Goal: Task Accomplishment & Management: Manage account settings

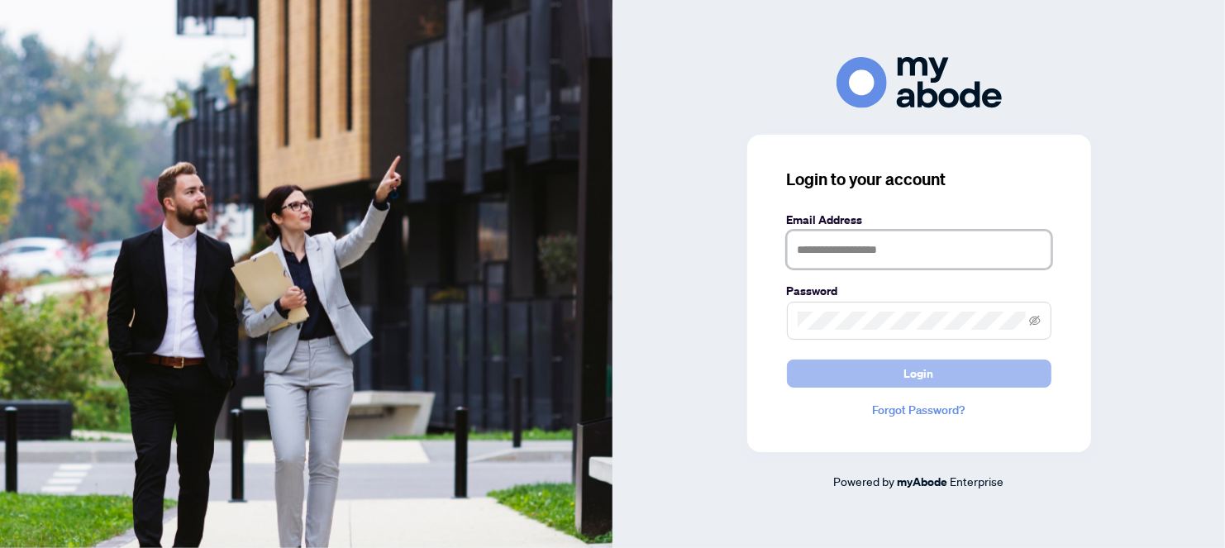
type input "**********"
click at [923, 373] on span "Login" at bounding box center [919, 373] width 30 height 26
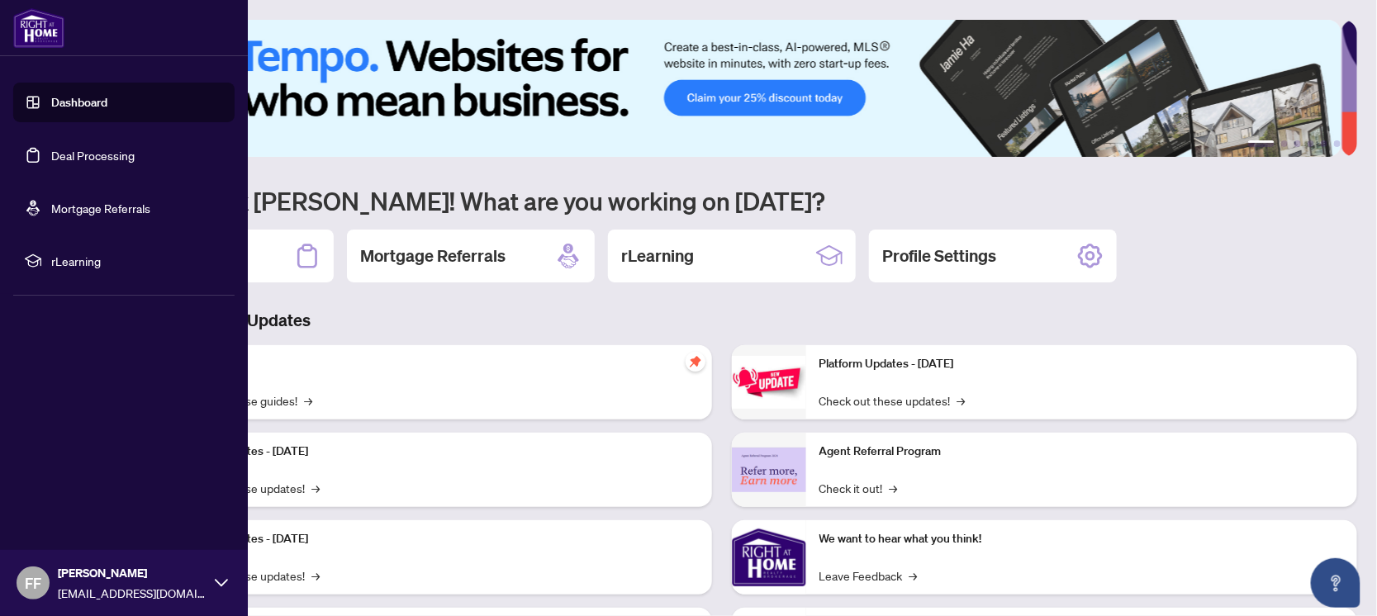
click at [58, 154] on link "Deal Processing" at bounding box center [92, 155] width 83 height 15
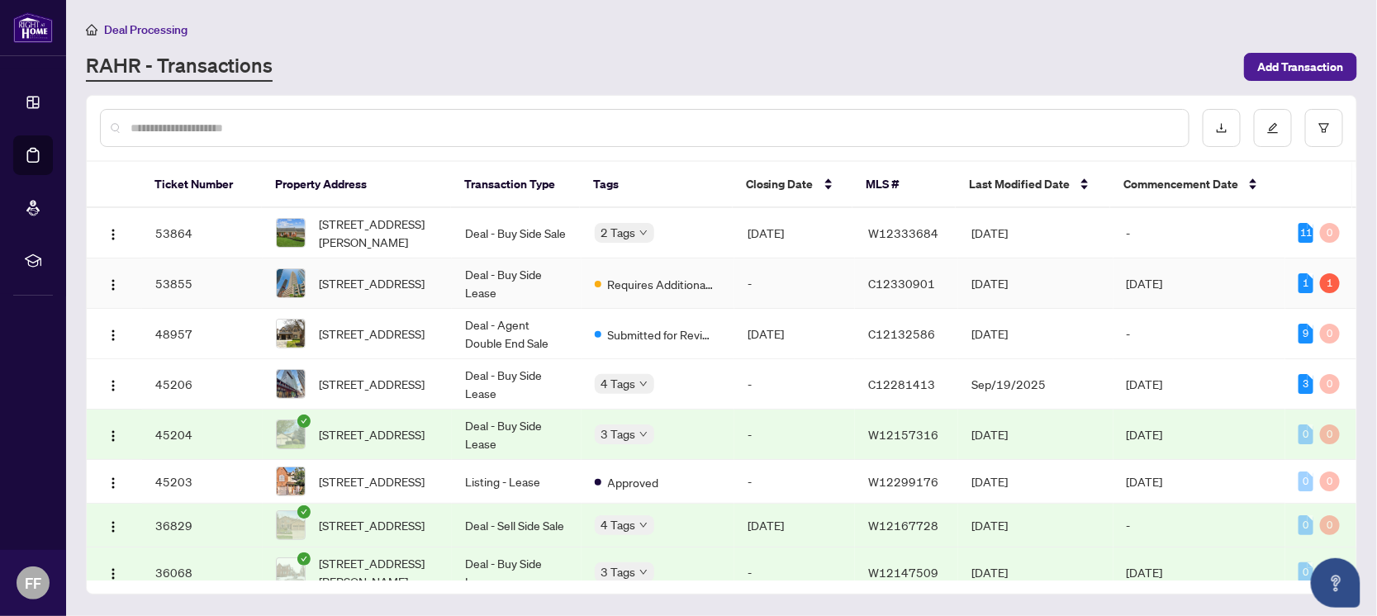
click at [1197, 283] on td "[DATE]" at bounding box center [1200, 284] width 173 height 50
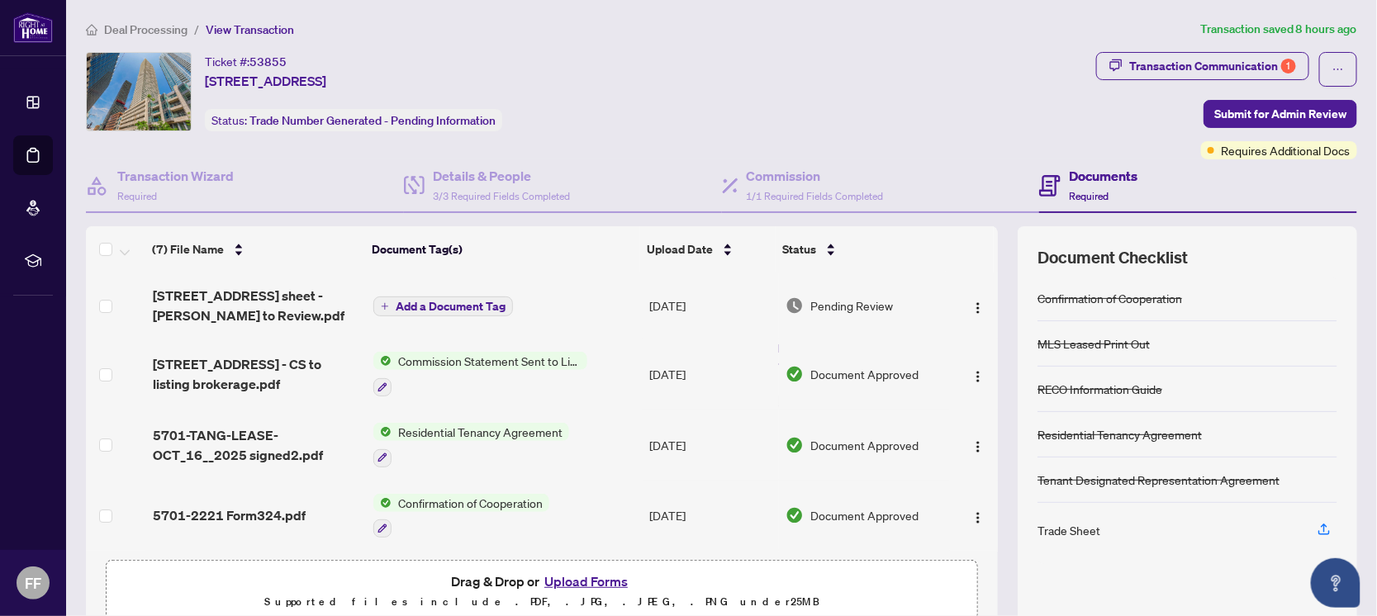
click at [469, 301] on span "Add a Document Tag" at bounding box center [451, 307] width 110 height 12
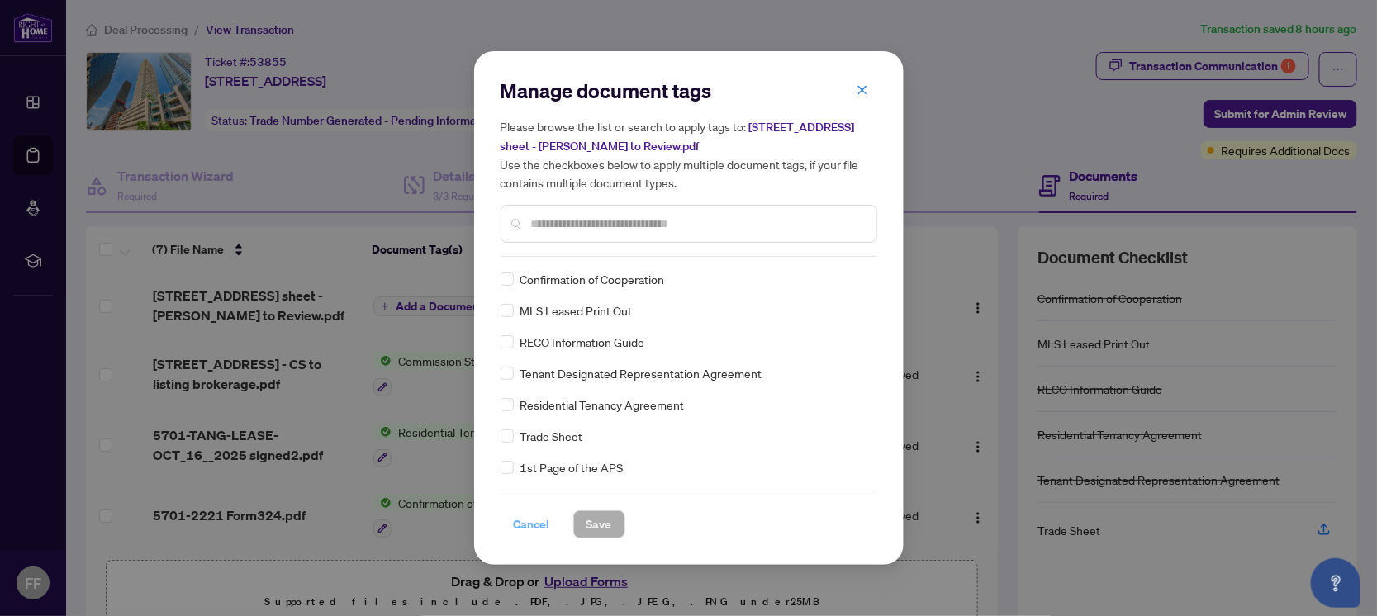
click at [535, 522] on span "Cancel" at bounding box center [532, 524] width 36 height 26
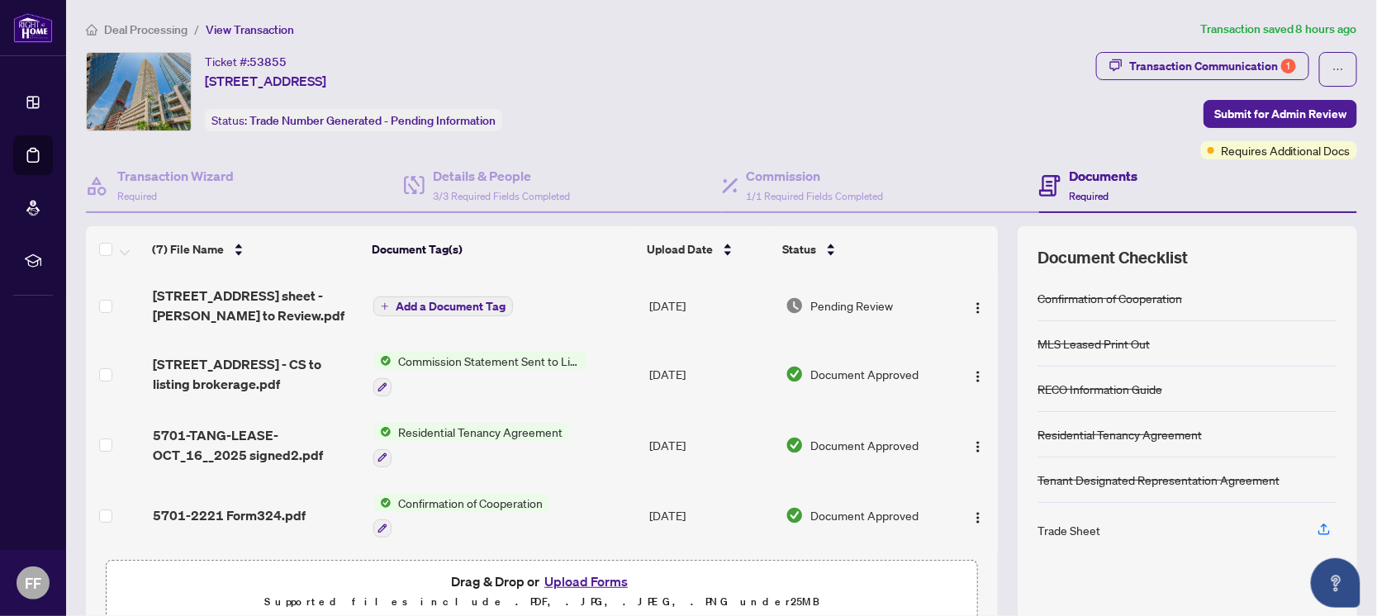
click at [1063, 526] on div "Trade Sheet" at bounding box center [1069, 530] width 63 height 18
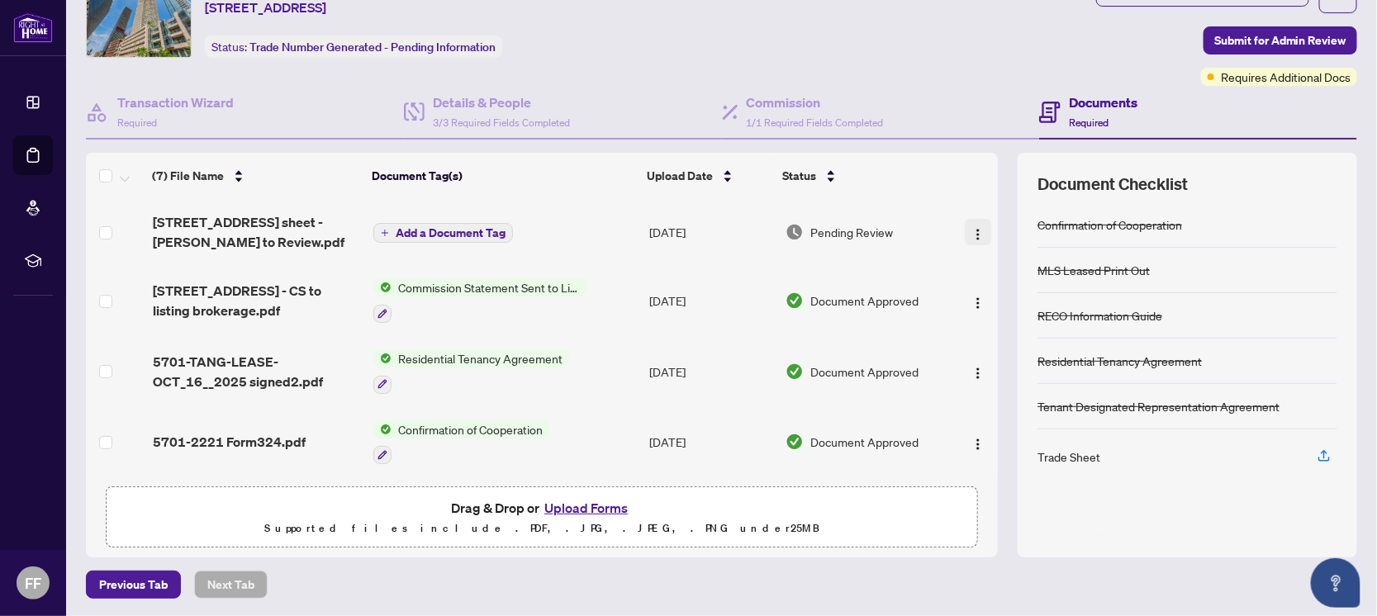
click at [972, 230] on img "button" at bounding box center [978, 234] width 13 height 13
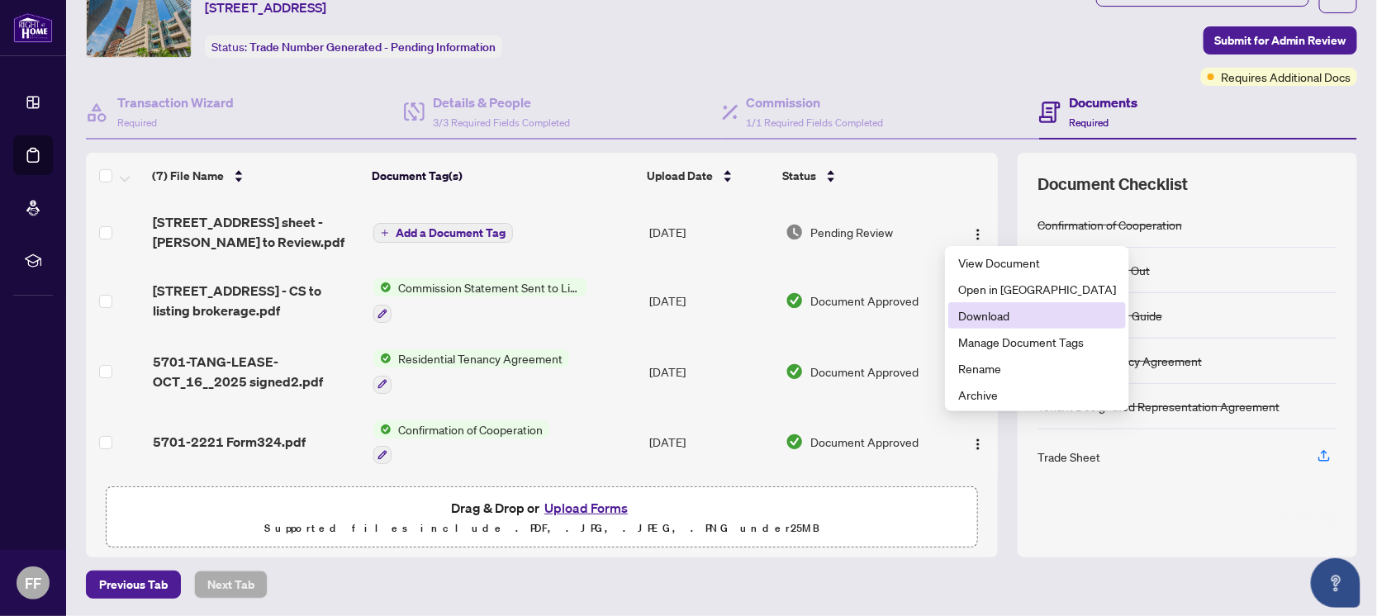
click at [985, 311] on span "Download" at bounding box center [1037, 316] width 158 height 18
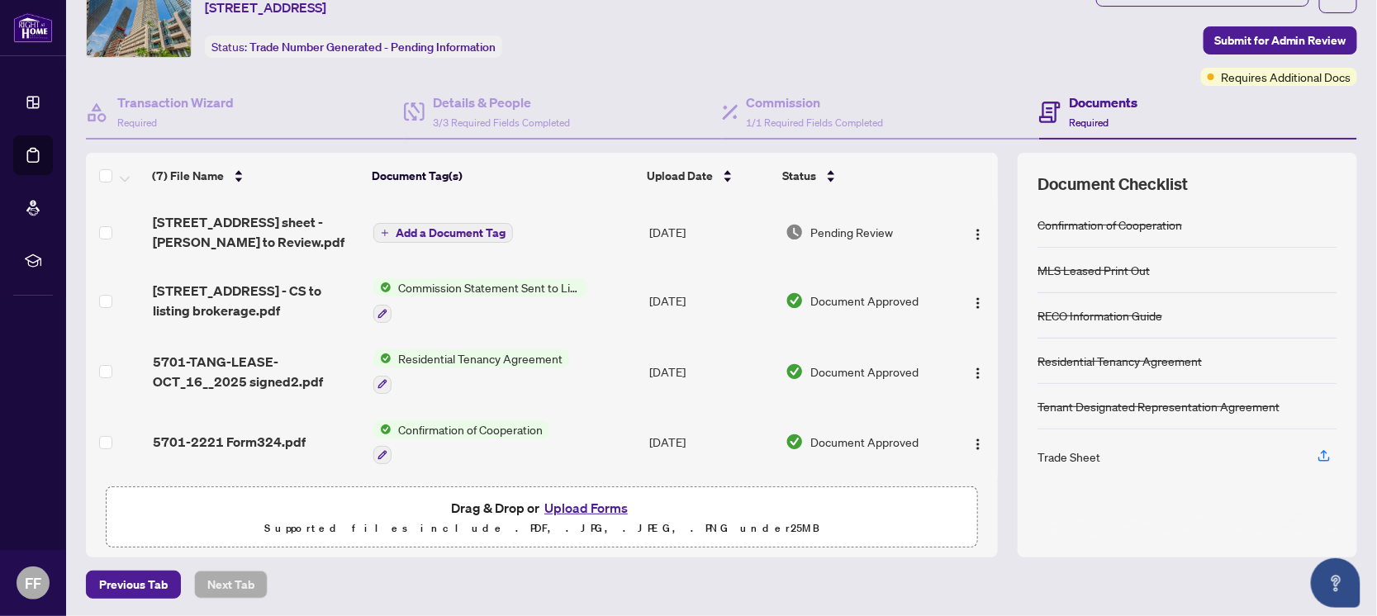
click at [458, 287] on span "Commission Statement Sent to Listing Brokerage" at bounding box center [490, 287] width 196 height 18
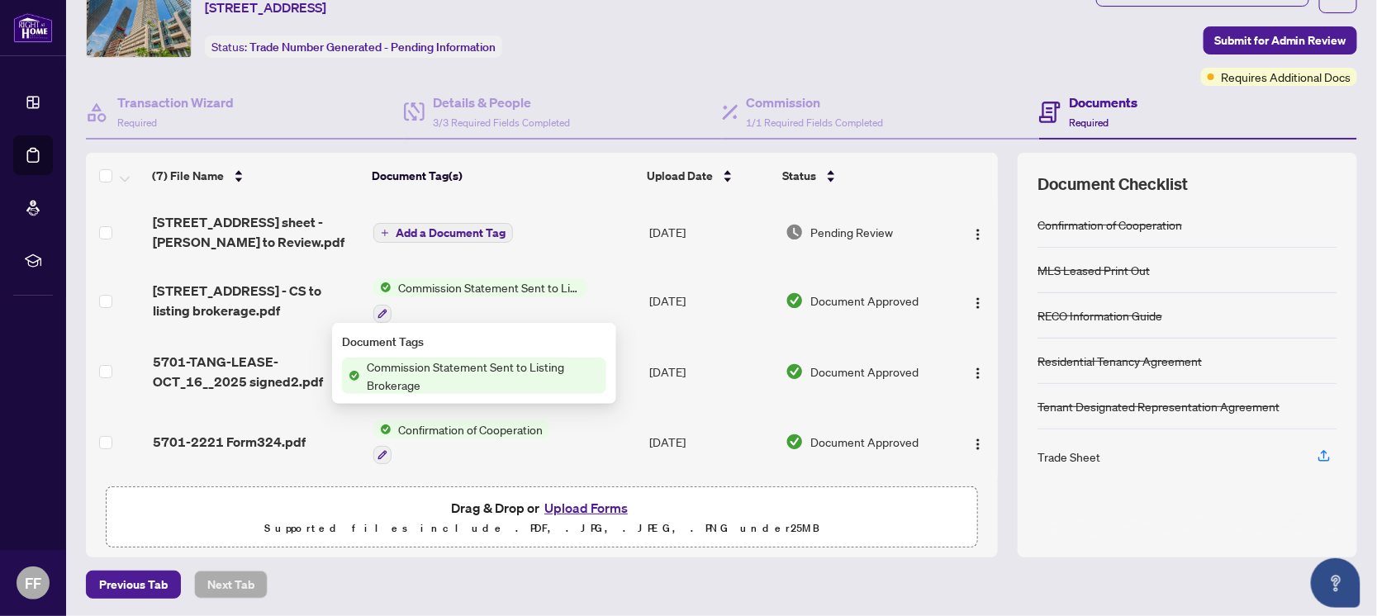
click at [452, 375] on span "Commission Statement Sent to Listing Brokerage" at bounding box center [483, 376] width 246 height 36
